Goal: Navigation & Orientation: Find specific page/section

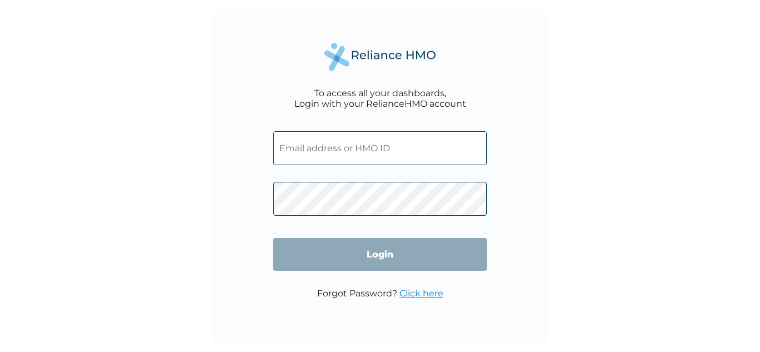
type input "ETD/10020/A"
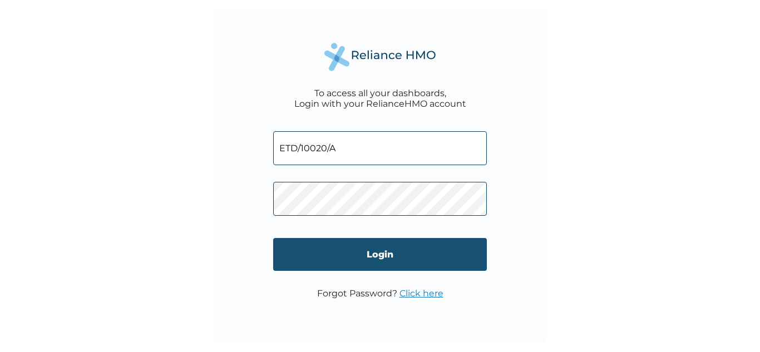
click at [350, 260] on input "Login" at bounding box center [380, 254] width 214 height 33
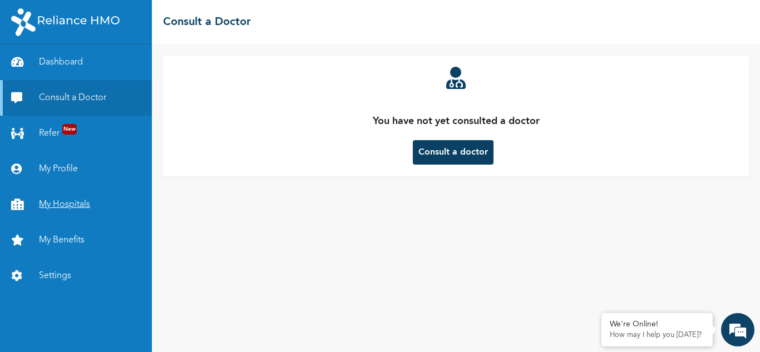
click at [85, 208] on link "My Hospitals" at bounding box center [76, 205] width 152 height 36
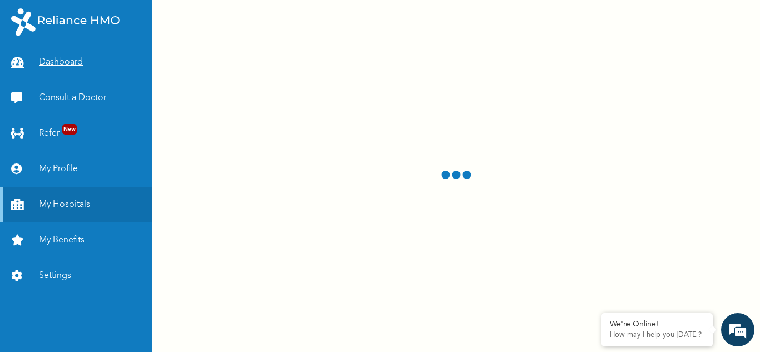
click at [99, 60] on link "Dashboard" at bounding box center [76, 63] width 152 height 36
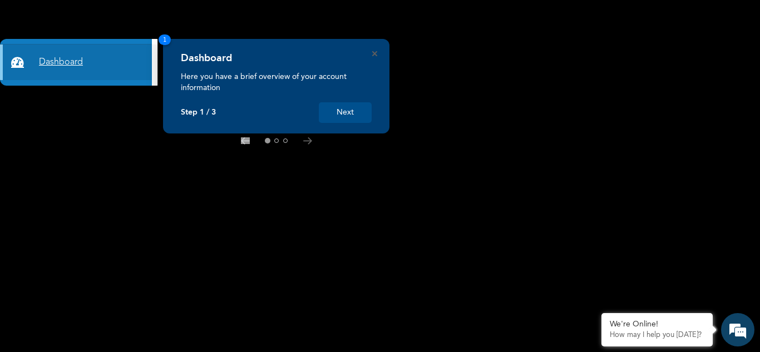
click at [71, 60] on link "Dashboard" at bounding box center [76, 63] width 152 height 36
click at [346, 110] on button "Next" at bounding box center [345, 112] width 53 height 21
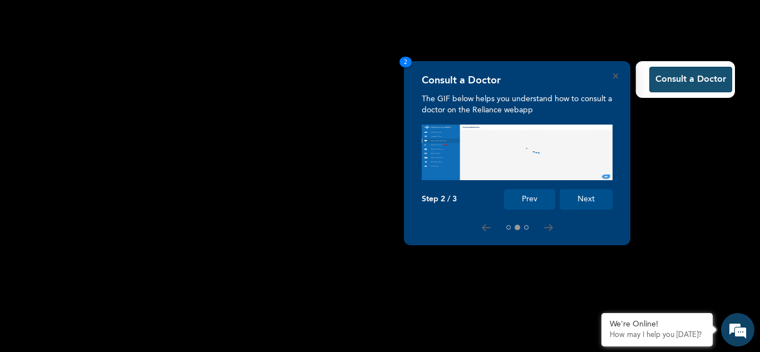
click at [709, 75] on button "Consult a Doctor" at bounding box center [691, 80] width 83 height 26
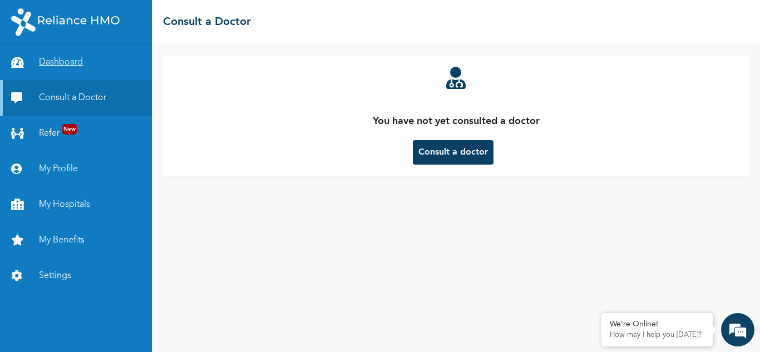
click at [57, 59] on link "Dashboard" at bounding box center [76, 63] width 152 height 36
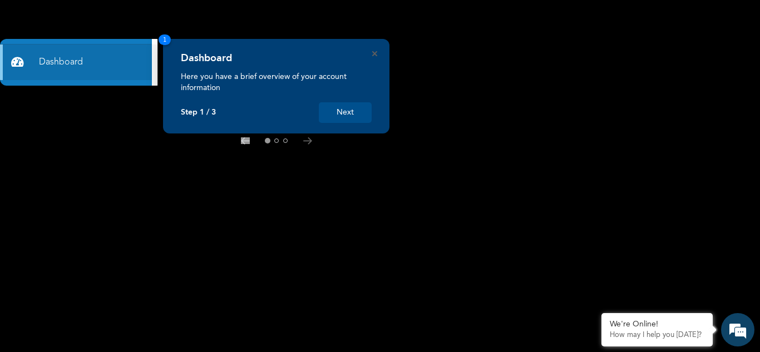
click at [342, 121] on button "Next" at bounding box center [345, 112] width 53 height 21
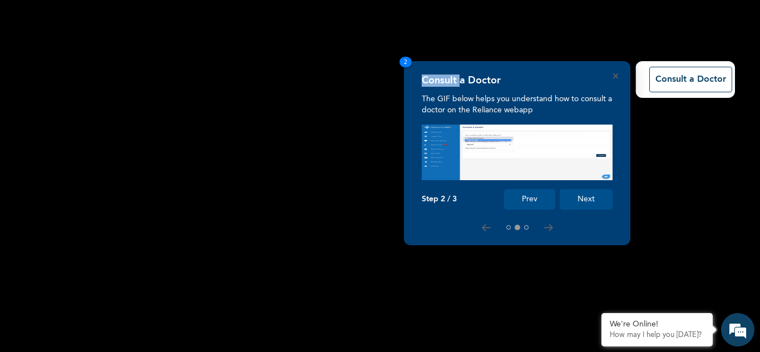
click at [342, 121] on rect at bounding box center [380, 176] width 760 height 352
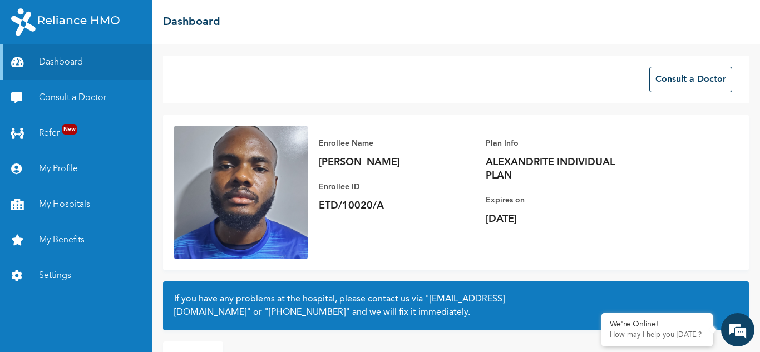
scroll to position [78, 0]
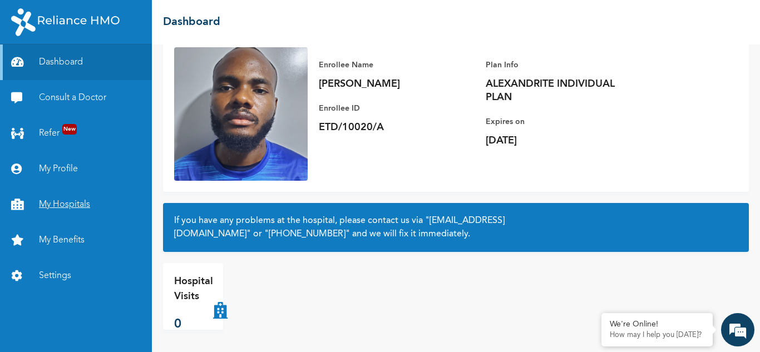
click at [65, 193] on link "My Hospitals" at bounding box center [76, 205] width 152 height 36
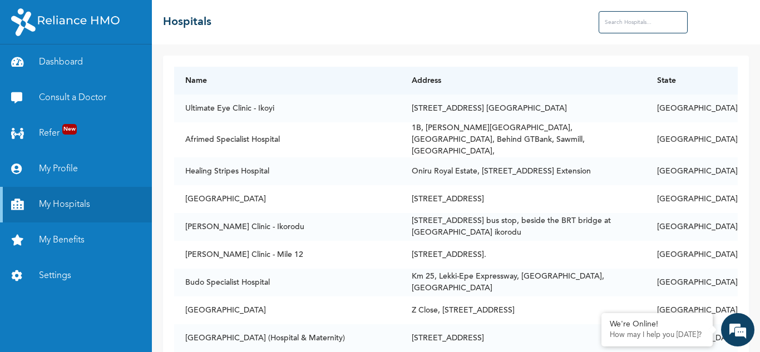
click at [641, 31] on input "text" at bounding box center [643, 22] width 89 height 22
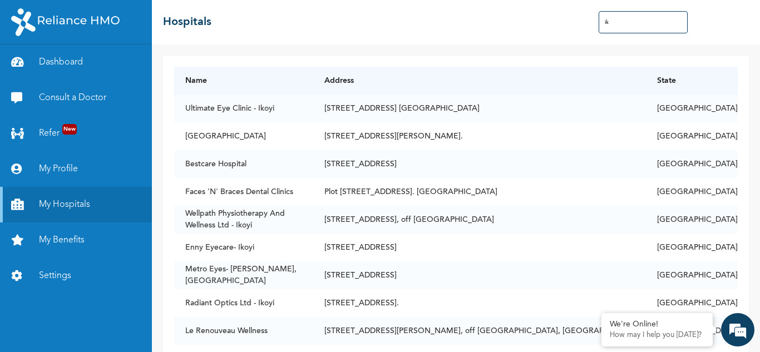
type input "i"
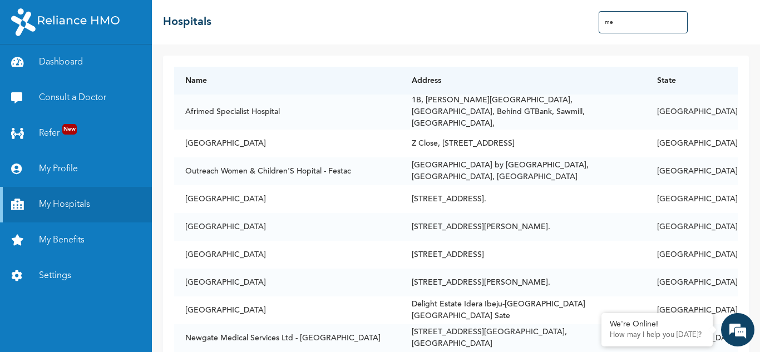
type input "m"
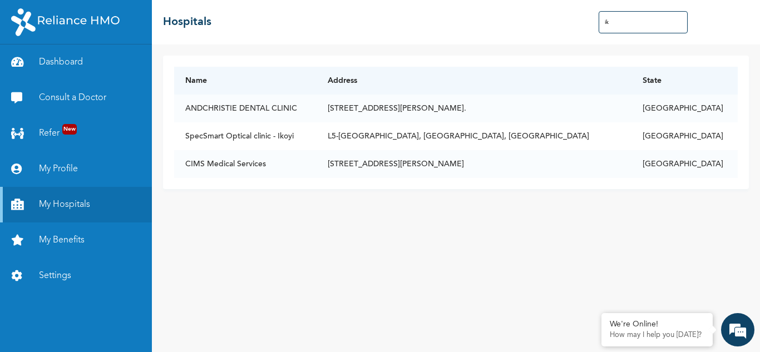
type input "i"
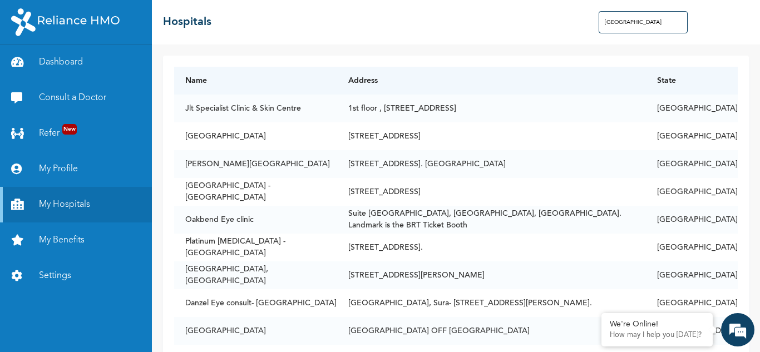
click at [658, 22] on input "[GEOGRAPHIC_DATA]" at bounding box center [643, 22] width 89 height 22
type input "l"
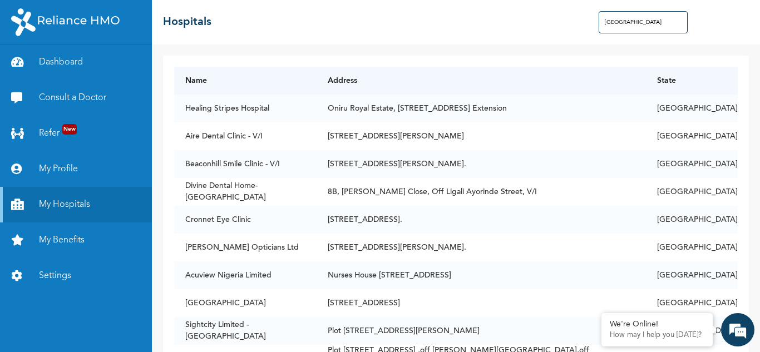
click at [649, 17] on input "[GEOGRAPHIC_DATA]" at bounding box center [643, 22] width 89 height 22
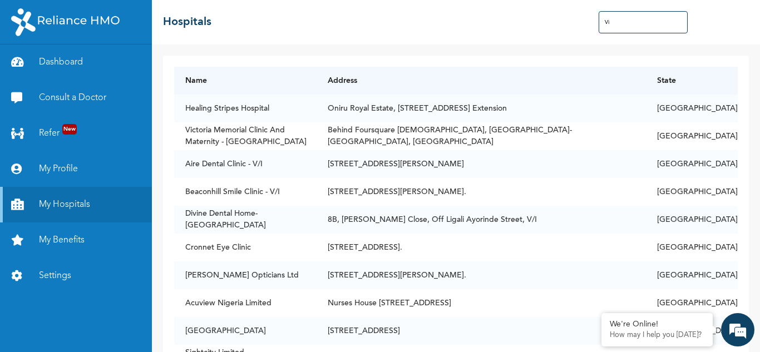
type input "V"
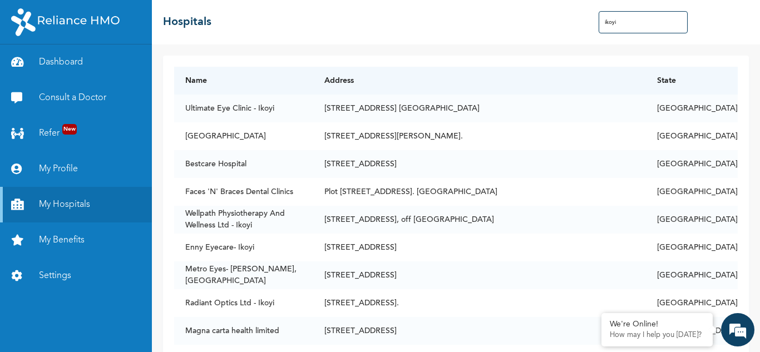
type input "ikoyi"
